Goal: Task Accomplishment & Management: Use online tool/utility

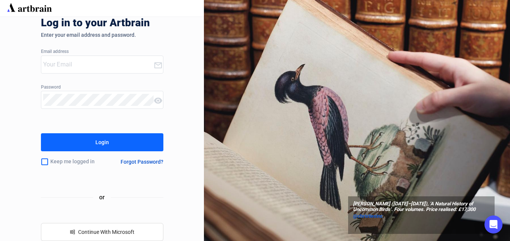
type input "[EMAIL_ADDRESS][DOMAIN_NAME]"
click at [101, 141] on div "Login" at bounding box center [102, 142] width 14 height 12
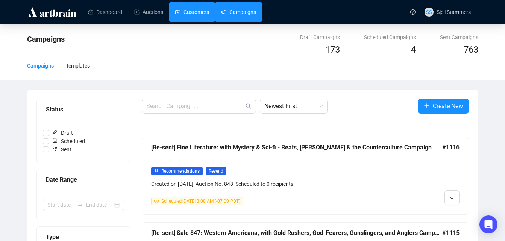
click at [177, 5] on link "Customers" at bounding box center [192, 12] width 34 height 20
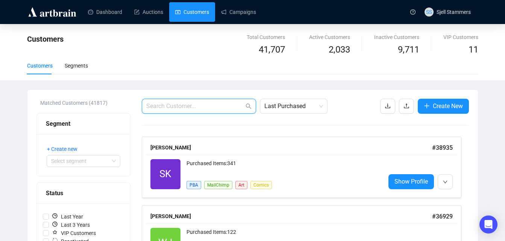
click at [194, 106] on input "text" at bounding box center [195, 106] width 98 height 9
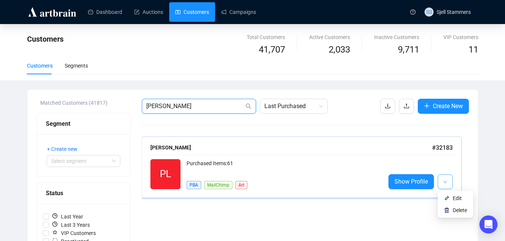
type input "[PERSON_NAME]"
click at [445, 183] on icon "down" at bounding box center [445, 182] width 4 height 3
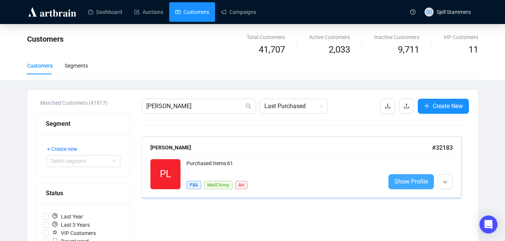
click at [405, 186] on span "Show Profile" at bounding box center [410, 181] width 33 height 9
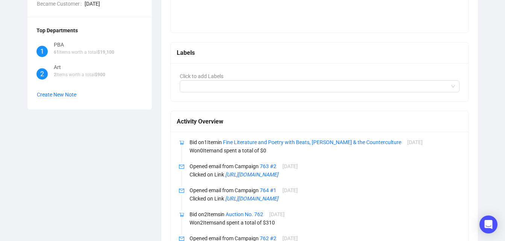
scroll to position [218, 0]
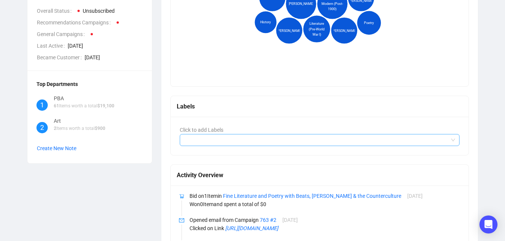
click at [380, 140] on div at bounding box center [315, 140] width 269 height 11
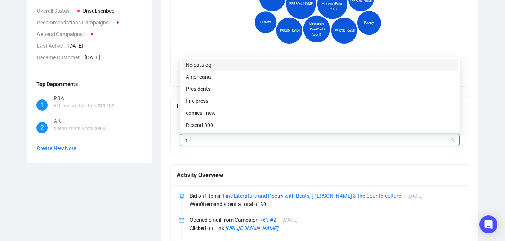
type input "no"
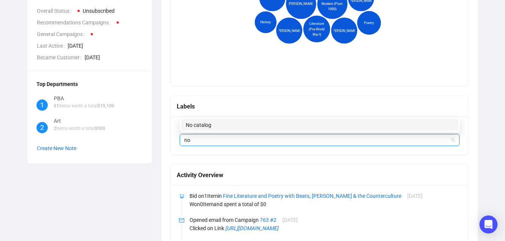
click at [276, 129] on div "No catalog" at bounding box center [320, 125] width 268 height 8
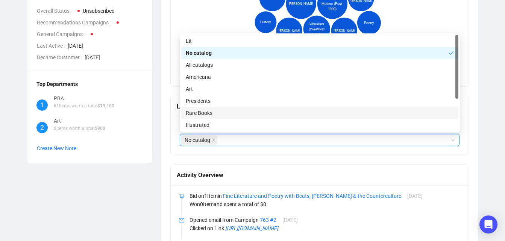
click at [501, 130] on main "PL [PERSON_NAME] Recommendations Customer Info ID 32183 Email [EMAIL_ADDRESS][D…" at bounding box center [252, 236] width 505 height 861
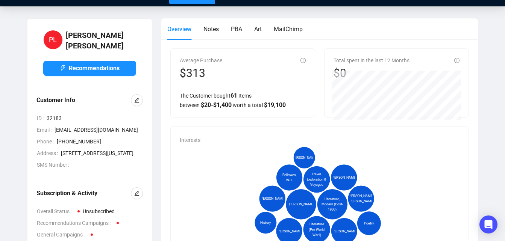
scroll to position [0, 0]
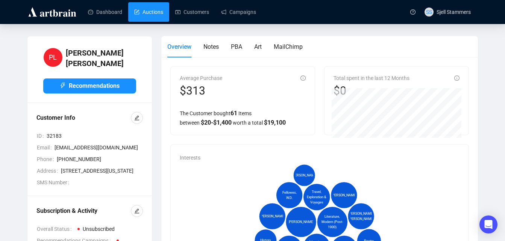
click at [142, 12] on link "Auctions" at bounding box center [148, 12] width 29 height 20
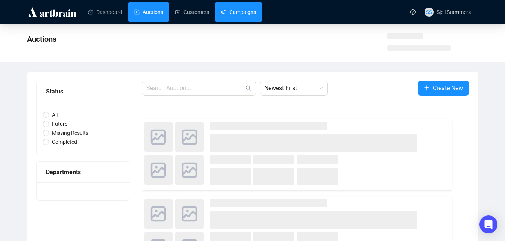
click at [238, 8] on link "Campaigns" at bounding box center [238, 12] width 35 height 20
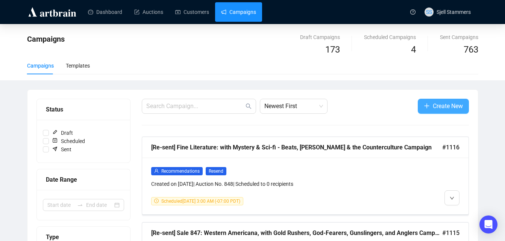
click at [438, 103] on span "Create New" at bounding box center [448, 105] width 30 height 9
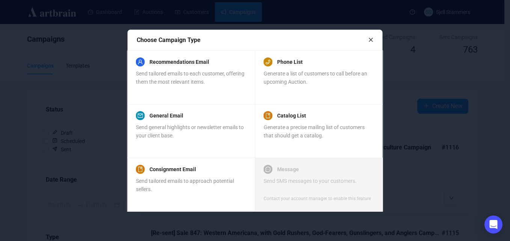
click at [371, 41] on icon "close" at bounding box center [371, 39] width 5 height 5
